Goal: Task Accomplishment & Management: Use online tool/utility

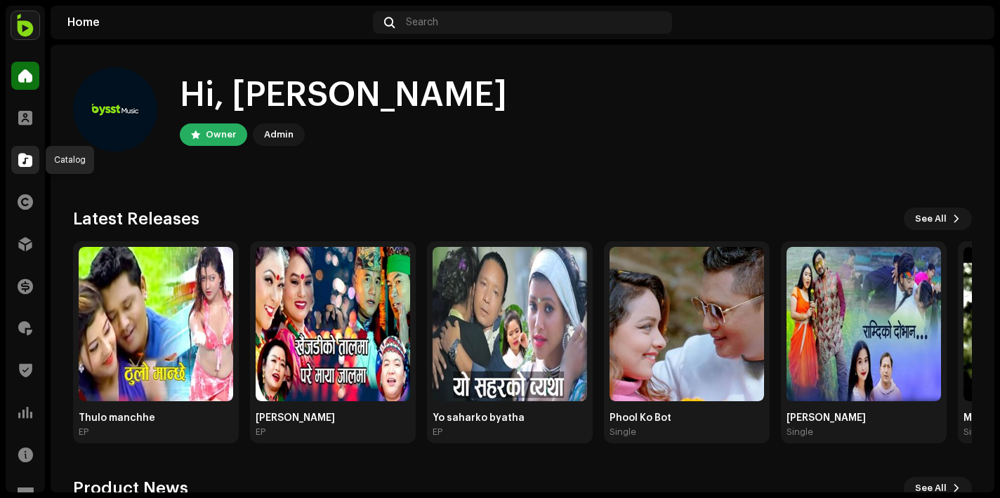
click at [32, 150] on div at bounding box center [25, 160] width 28 height 28
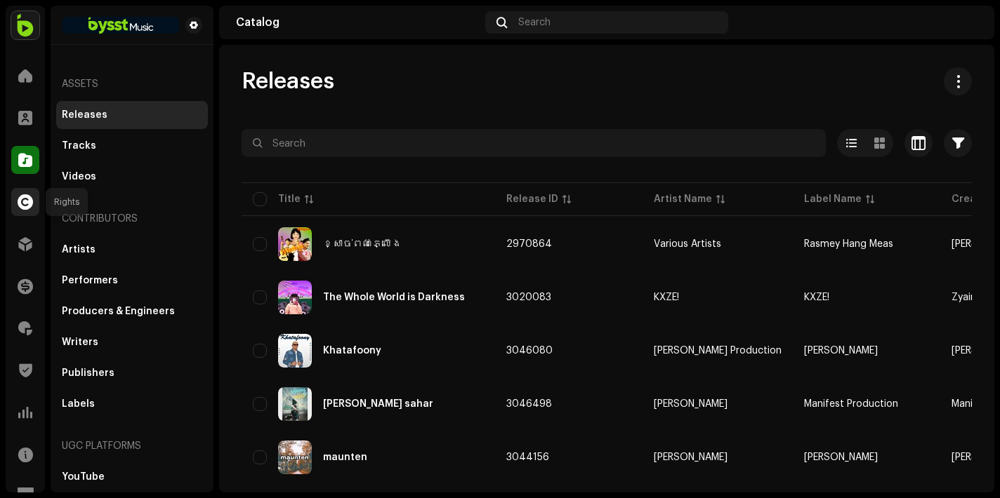
click at [29, 208] on span at bounding box center [25, 202] width 15 height 11
click at [13, 111] on div at bounding box center [25, 118] width 28 height 28
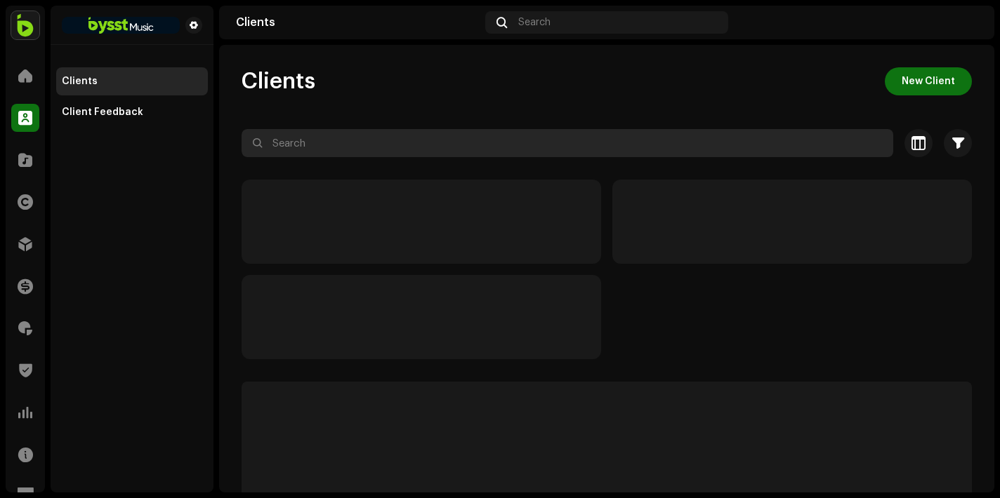
click at [324, 151] on input "text" at bounding box center [568, 143] width 652 height 28
paste input "[PERSON_NAME]"
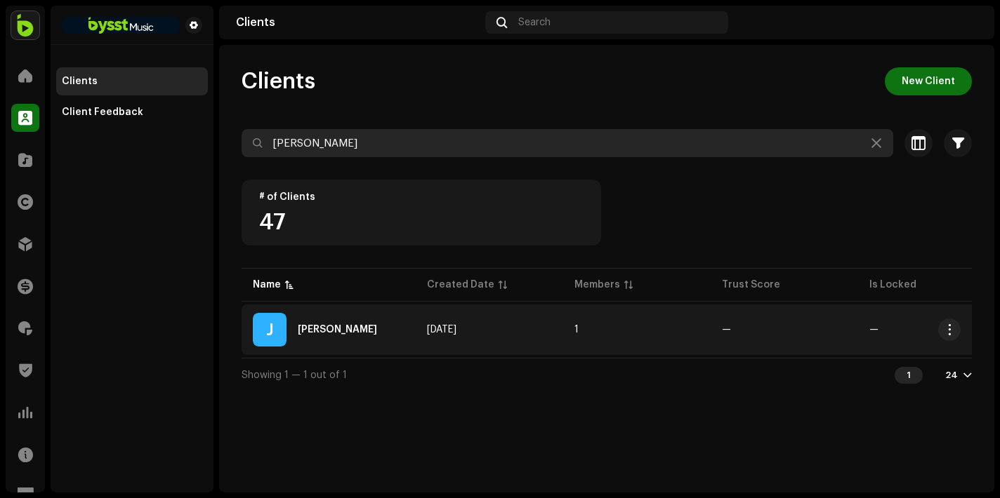
type input "[PERSON_NAME]"
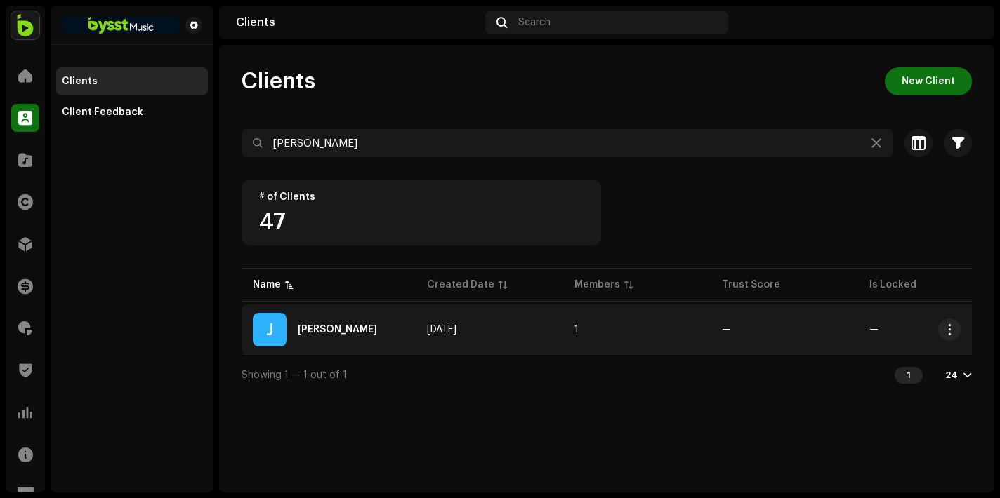
click at [336, 324] on div "J [PERSON_NAME]" at bounding box center [329, 330] width 152 height 34
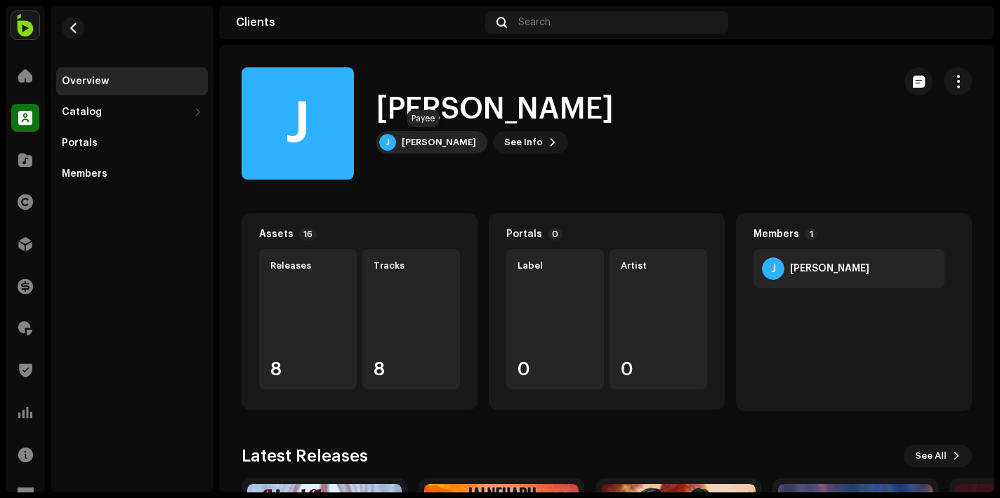
click at [418, 146] on div "[PERSON_NAME]" at bounding box center [439, 142] width 74 height 11
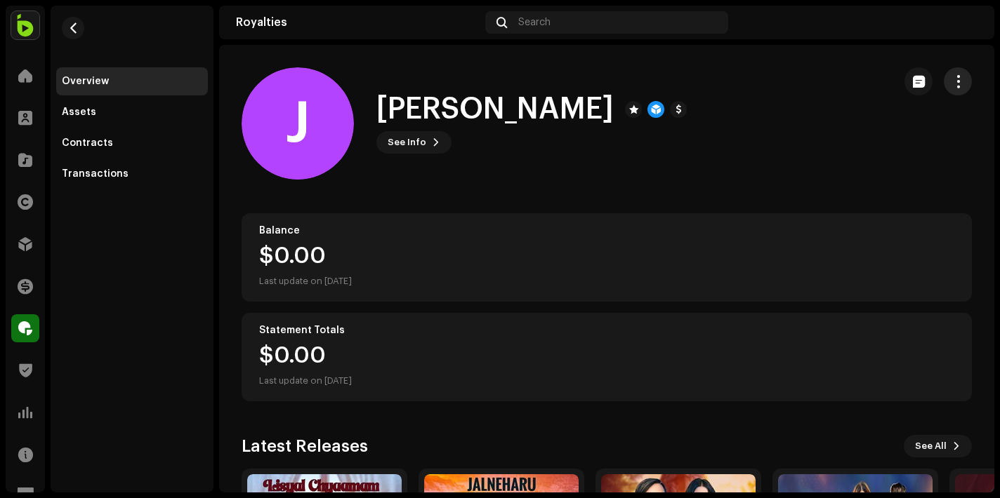
click at [951, 87] on span "button" at bounding box center [957, 81] width 13 height 11
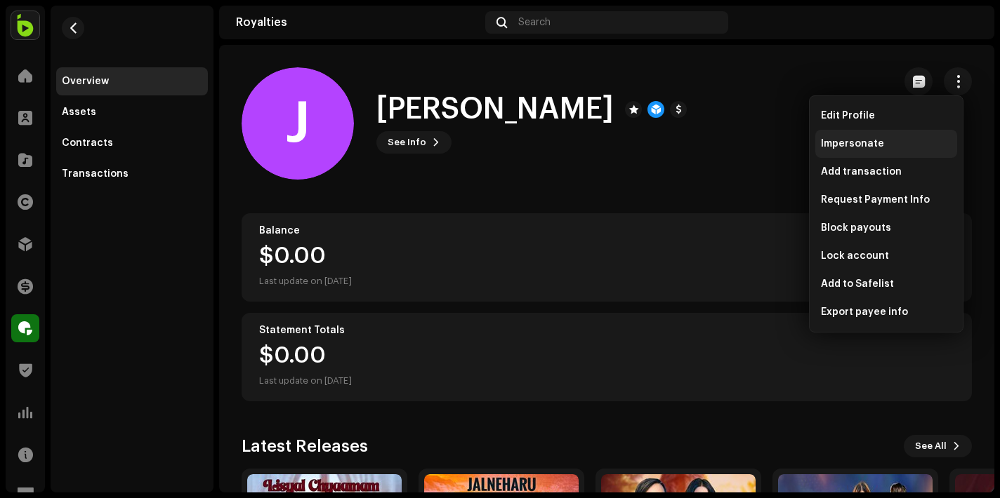
click at [874, 140] on span "Impersonate" at bounding box center [852, 143] width 63 height 11
